Goal: Information Seeking & Learning: Check status

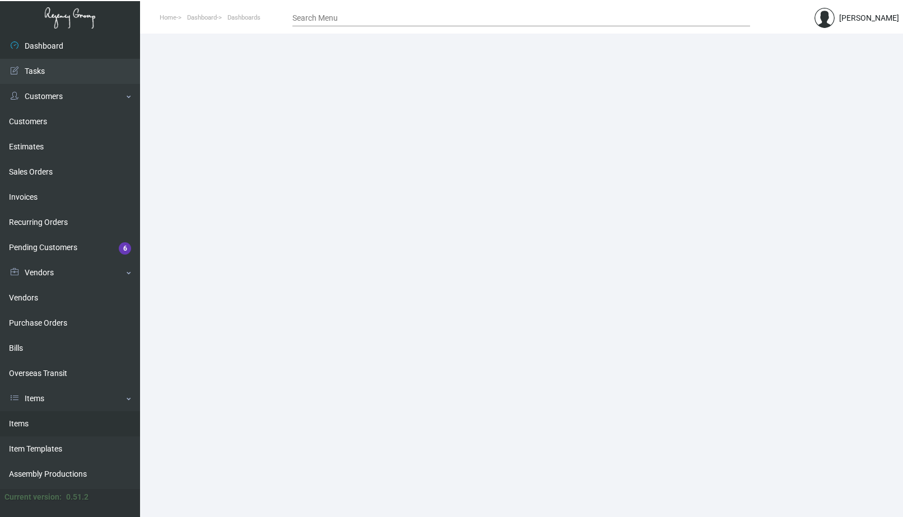
click at [43, 424] on link "Items" at bounding box center [70, 424] width 140 height 25
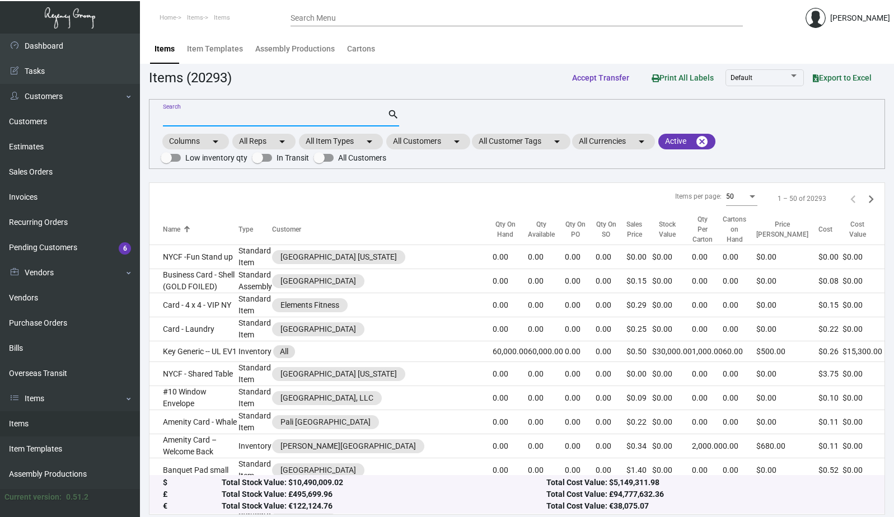
click at [231, 119] on input "Search" at bounding box center [275, 118] width 225 height 9
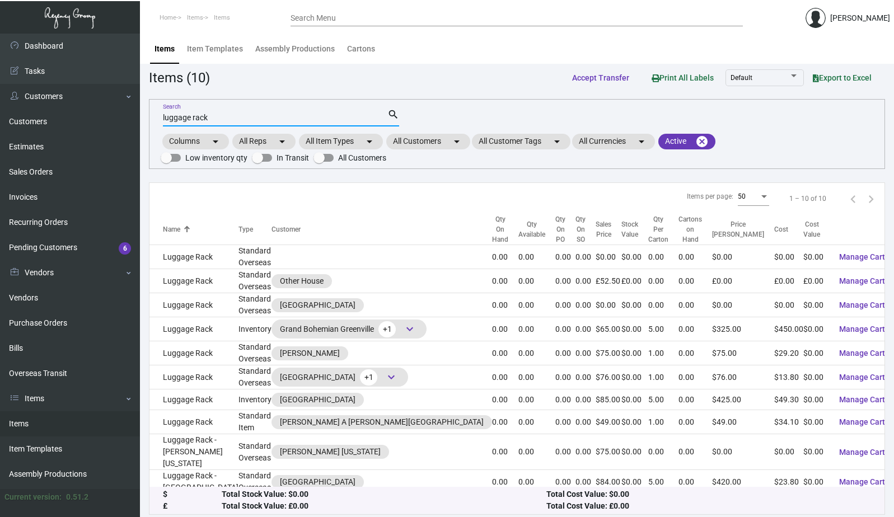
type input "luggage rack"
click at [444, 141] on mat-chip "All Customers arrow_drop_down" at bounding box center [428, 142] width 84 height 16
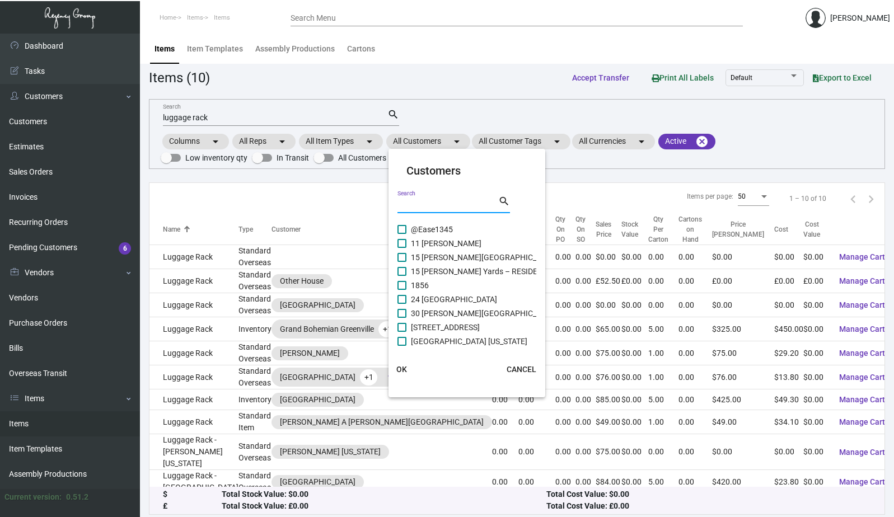
click at [428, 202] on input "Search" at bounding box center [448, 204] width 101 height 9
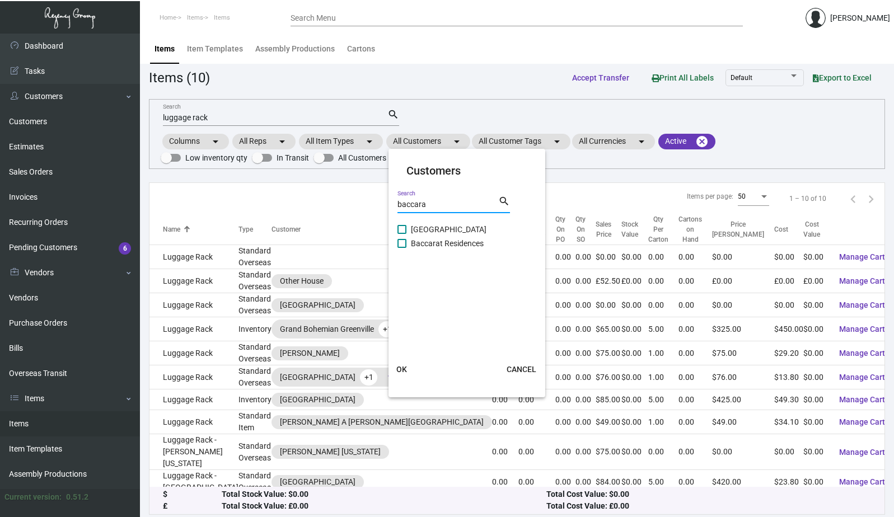
type input "baccara"
click at [409, 229] on label "[GEOGRAPHIC_DATA]" at bounding box center [442, 229] width 89 height 13
click at [402, 234] on input "[GEOGRAPHIC_DATA]" at bounding box center [402, 234] width 1 height 1
checkbox input "true"
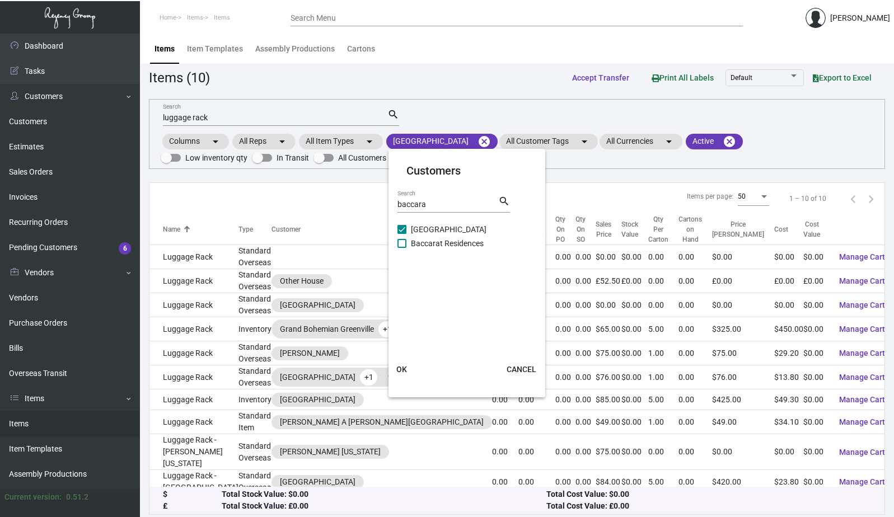
click at [403, 245] on span at bounding box center [402, 243] width 9 height 9
click at [402, 248] on input "Baccarat Residences" at bounding box center [402, 248] width 1 height 1
checkbox input "true"
click at [403, 370] on span "OK" at bounding box center [401, 369] width 11 height 9
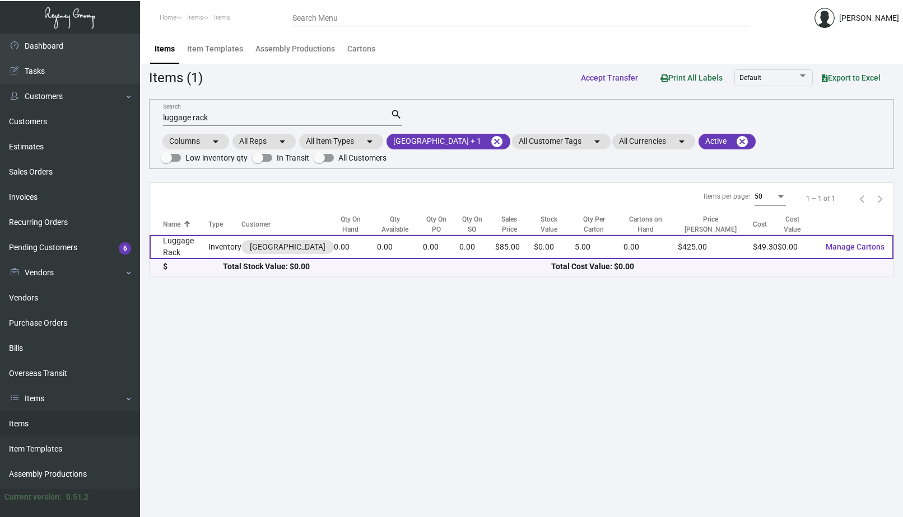
click at [198, 249] on td "Luggage Rack" at bounding box center [179, 247] width 59 height 24
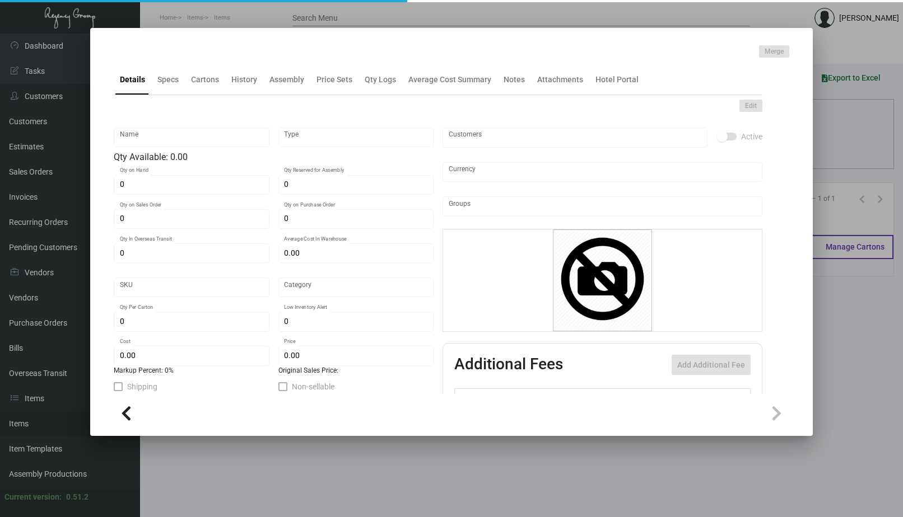
type input "Luggage Rack"
type input "Inventory"
type input "$ 0.00"
type input "BCRT-Ashtray-39-INV"
type input "Overseas"
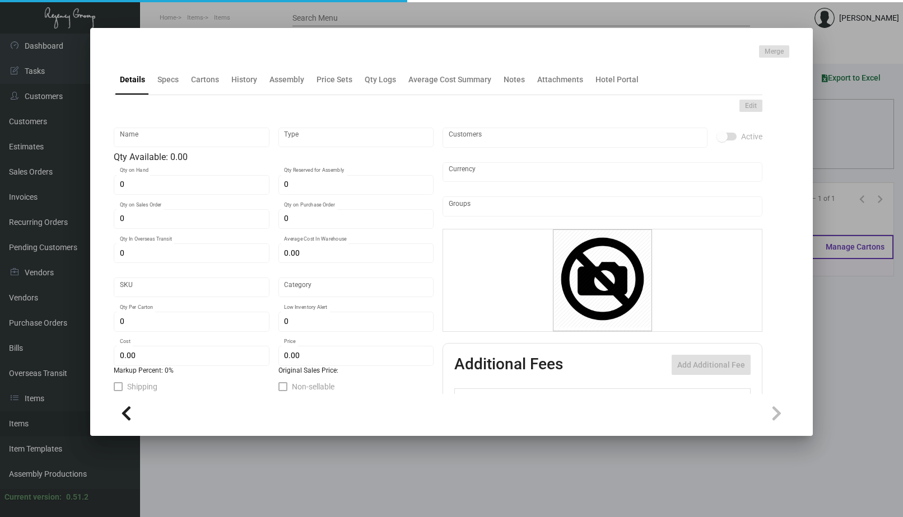
type input "5"
type input "15"
type input "$ 49.30"
type input "$ 85.00"
checkbox input "true"
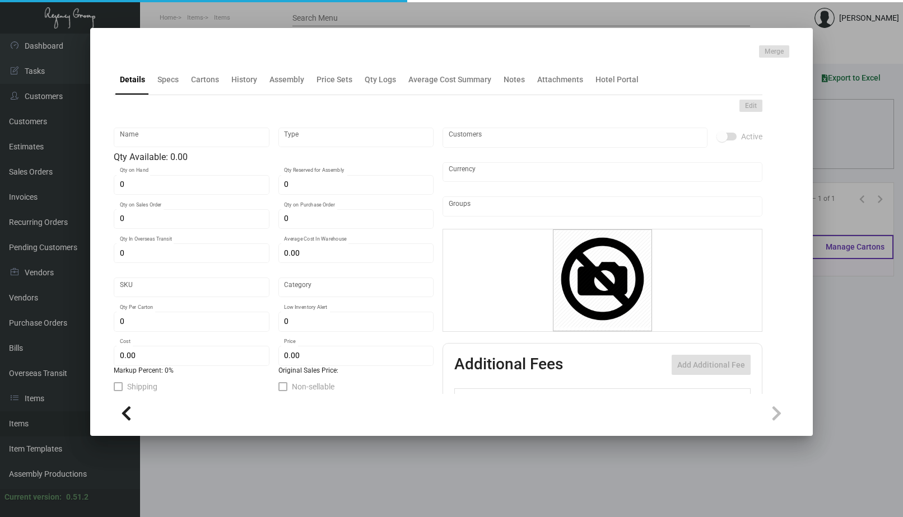
checkbox input "true"
type input "United States Dollar $"
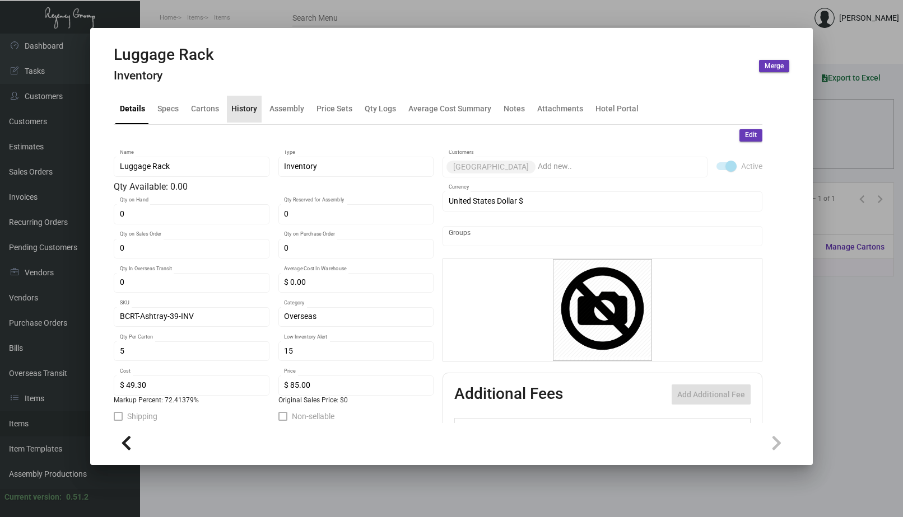
click at [247, 112] on div "History" at bounding box center [244, 109] width 26 height 12
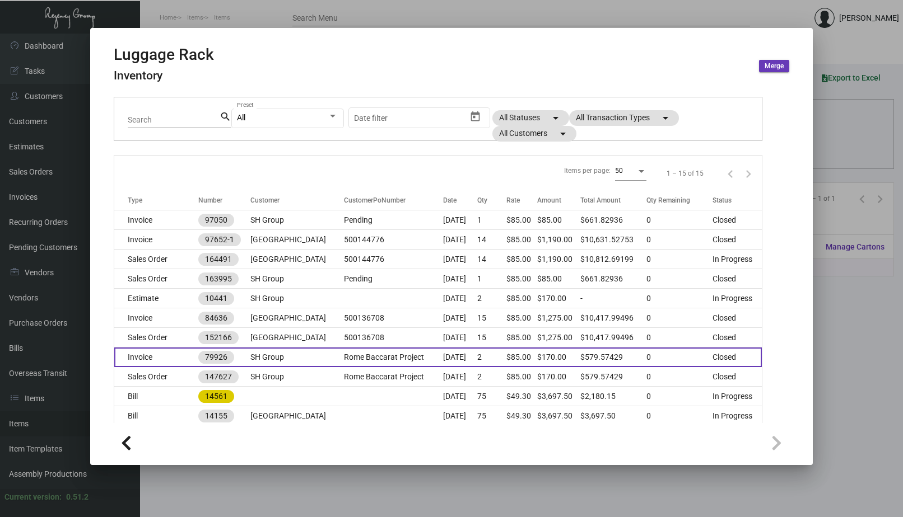
scroll to position [60, 0]
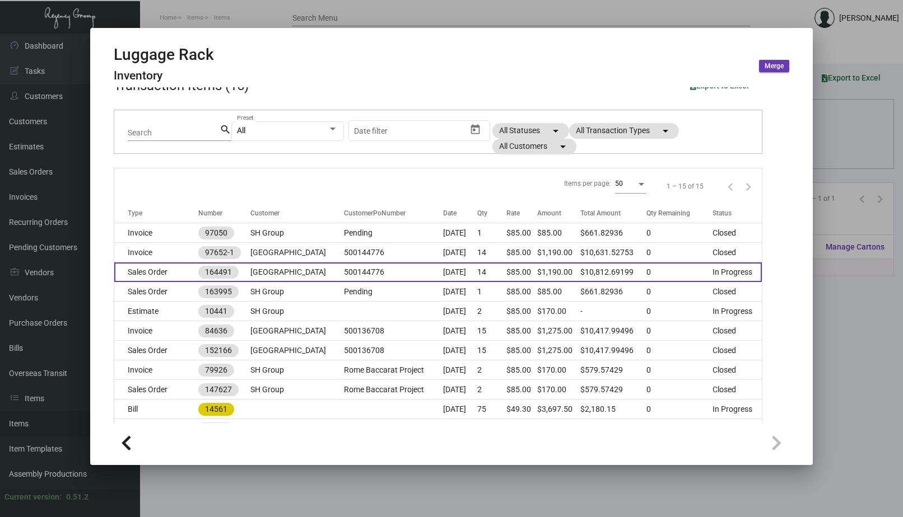
click at [153, 270] on td "Sales Order" at bounding box center [155, 273] width 83 height 20
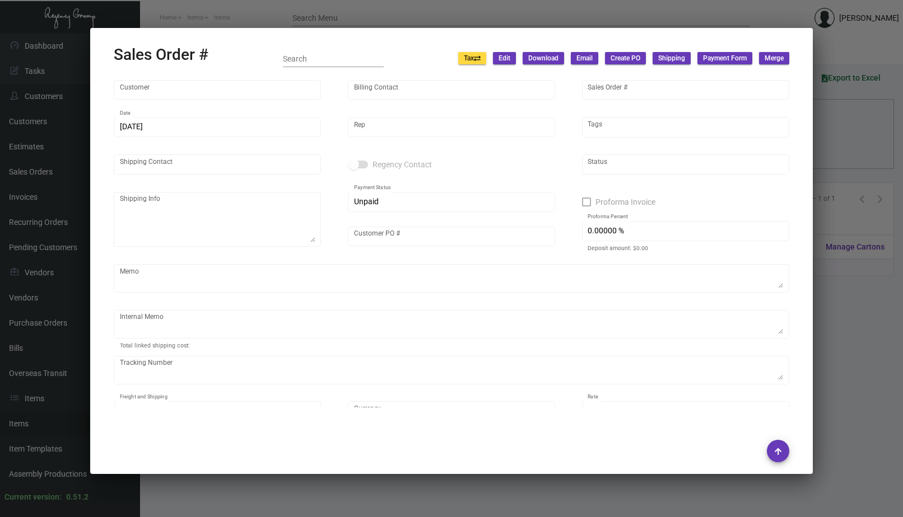
type input "[GEOGRAPHIC_DATA]"
type input "Accounts Payable"
type input "164491"
type input "[DATE]"
type input "[PERSON_NAME]"
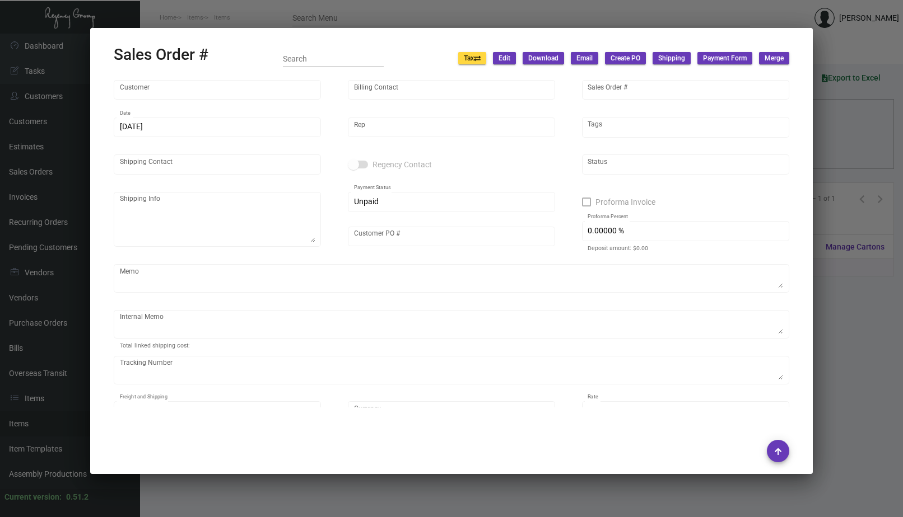
type input "[PERSON_NAME]"
type textarea "[GEOGRAPHIC_DATA] - [PERSON_NAME] [STREET_ADDRESS][US_STATE]"
type input "500144776"
type textarea "add mirela to invoice M&W [DATE] NY Delivery [DATE] Jewelry Tray 14"
type input "United States Dollar $"
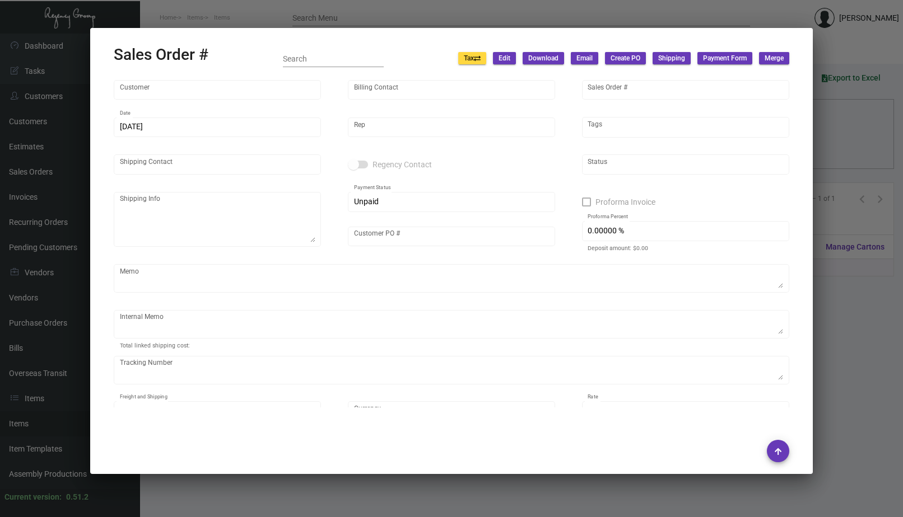
type input "$ 49.84"
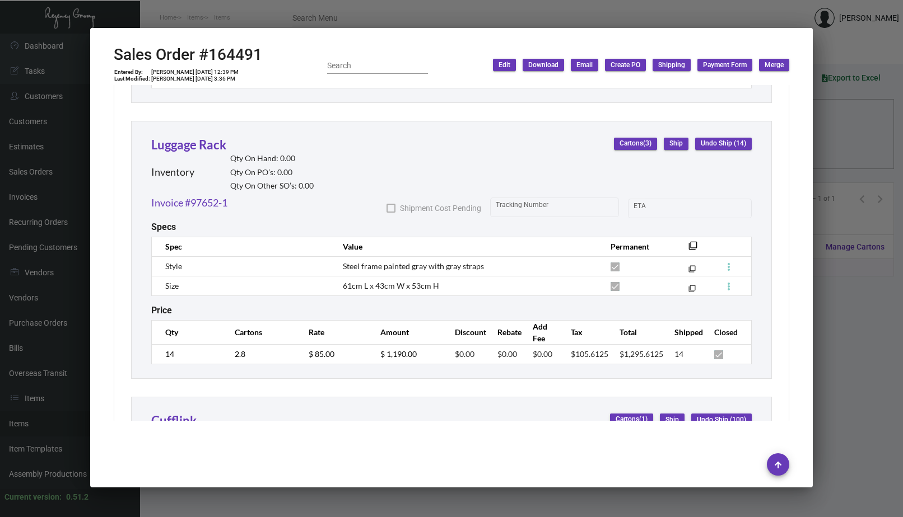
scroll to position [2261, 0]
